Goal: Ask a question

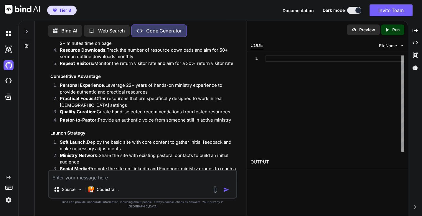
scroll to position [2284, 0]
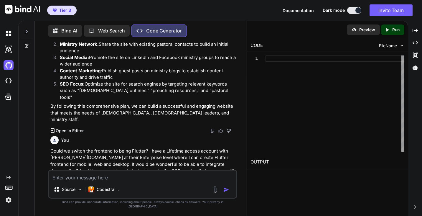
scroll to position [2398, 0]
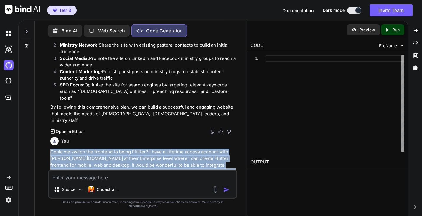
drag, startPoint x: 157, startPoint y: 88, endPoint x: 50, endPoint y: 64, distance: 109.1
click at [50, 148] on p "Could we switch the frontend to being Flutter? I have a Lifetime access account…" at bounding box center [143, 164] width 186 height 33
copy p "Could we switch the frontend to being Flutter? I have a Lifetime access account…"
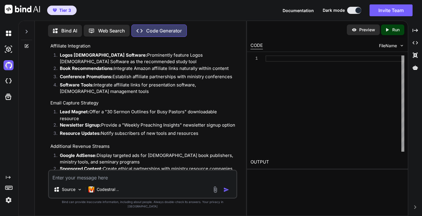
scroll to position [3818, 0]
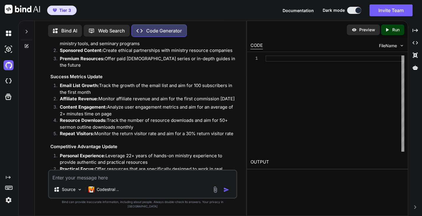
click at [70, 30] on p "Bind AI" at bounding box center [69, 30] width 16 height 7
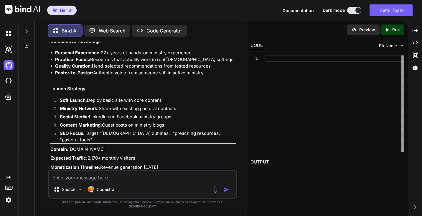
scroll to position [1718, 0]
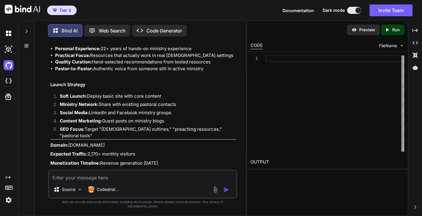
click at [212, 181] on img at bounding box center [212, 183] width 5 height 5
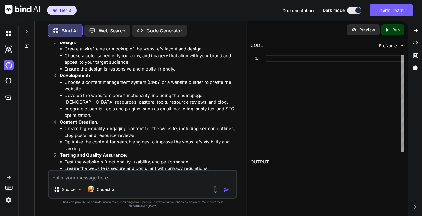
scroll to position [1974, 0]
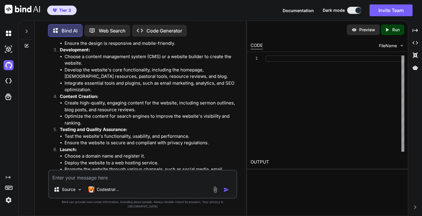
click at [153, 27] on p "Code Generator" at bounding box center [164, 30] width 36 height 7
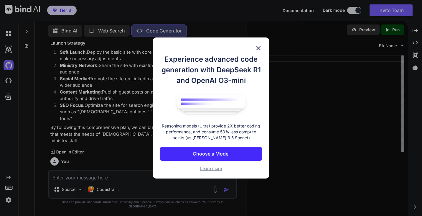
scroll to position [2402, 0]
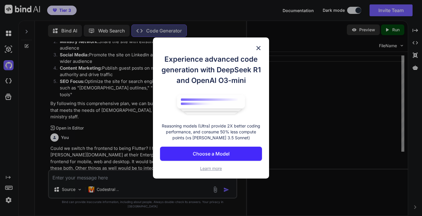
click at [259, 48] on img at bounding box center [258, 47] width 7 height 7
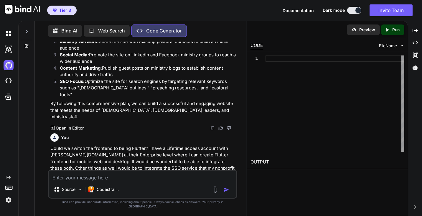
scroll to position [0, 0]
